Goal: Task Accomplishment & Management: Use online tool/utility

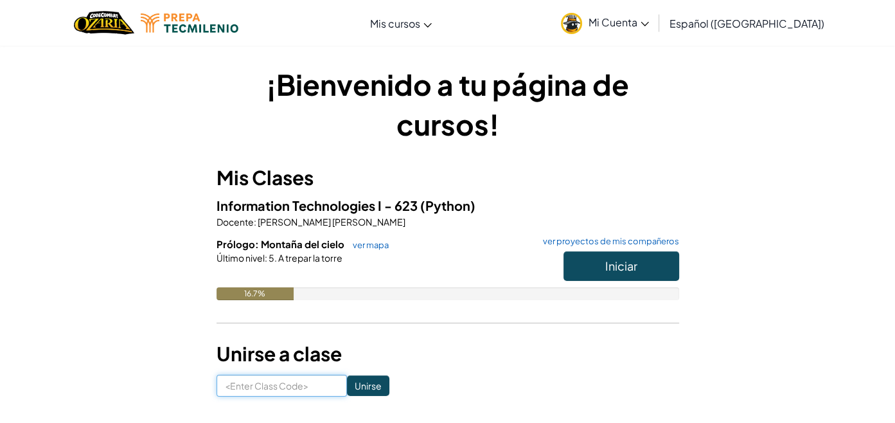
click at [257, 381] on input at bounding box center [282, 386] width 130 height 22
type input "TeamPoolMoon"
click at [347, 391] on input "Unirse" at bounding box center [368, 385] width 42 height 21
click at [627, 258] on span "Iniciar" at bounding box center [621, 265] width 32 height 15
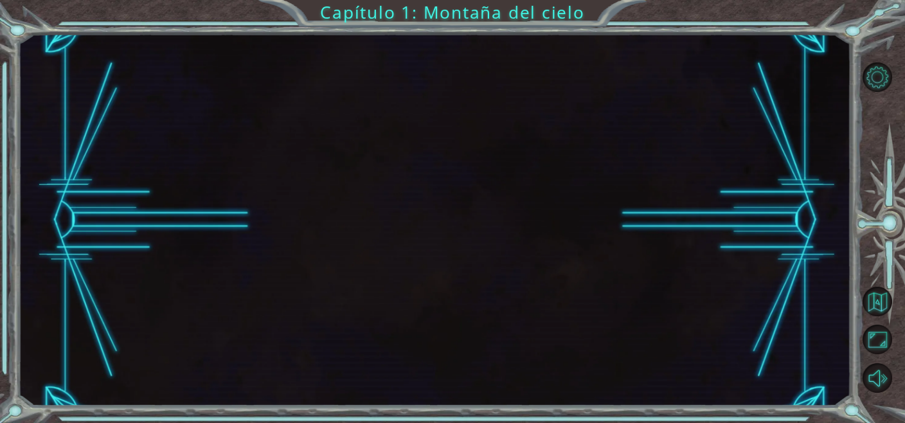
click at [607, 267] on div at bounding box center [434, 220] width 832 height 372
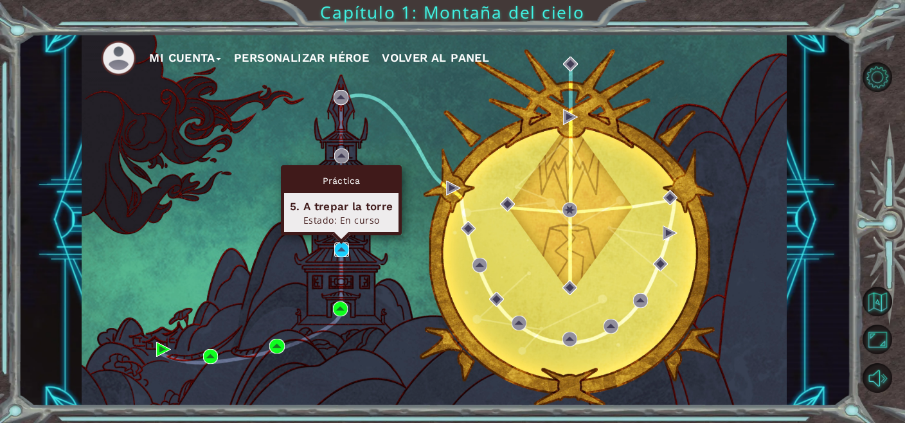
click at [341, 245] on img at bounding box center [341, 249] width 15 height 15
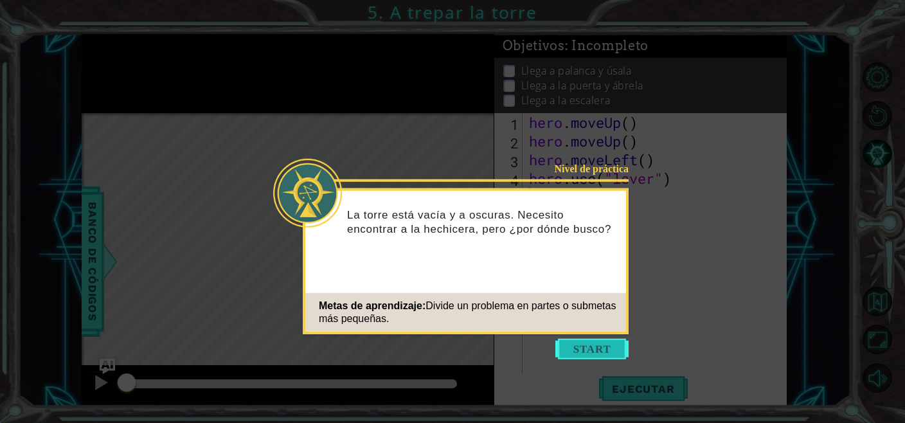
click at [575, 341] on button "Start" at bounding box center [591, 349] width 73 height 21
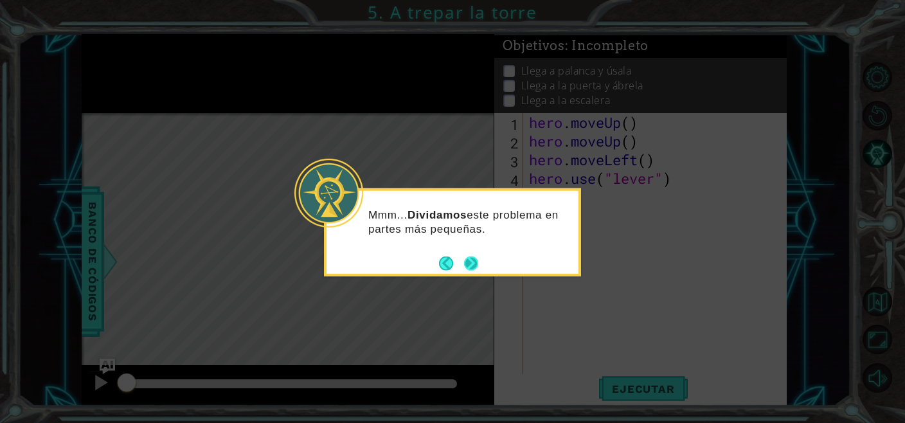
click at [470, 260] on button "Next" at bounding box center [471, 263] width 14 height 14
